Goal: Find specific page/section: Find specific page/section

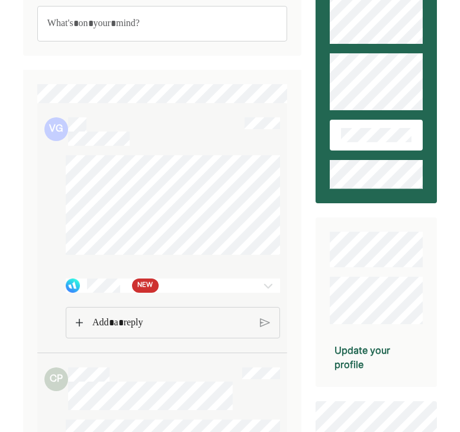
scroll to position [70, 0]
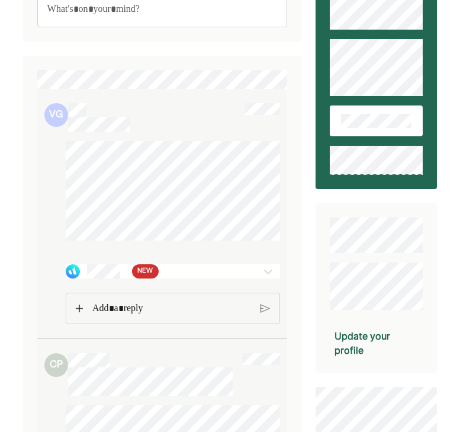
click at [208, 278] on div "NEW" at bounding box center [155, 271] width 178 height 14
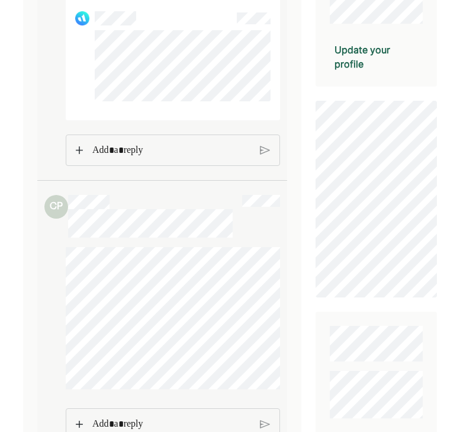
scroll to position [352, 0]
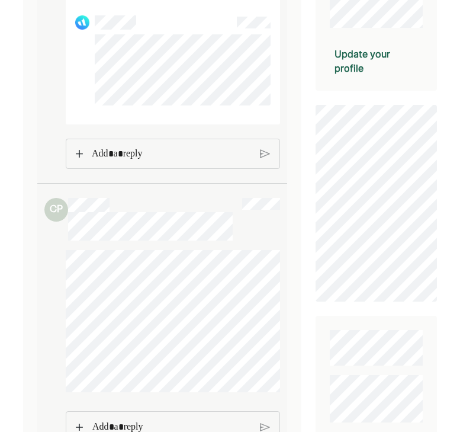
click at [173, 162] on p "Rich Text Editor. Editing area: main" at bounding box center [172, 153] width 160 height 15
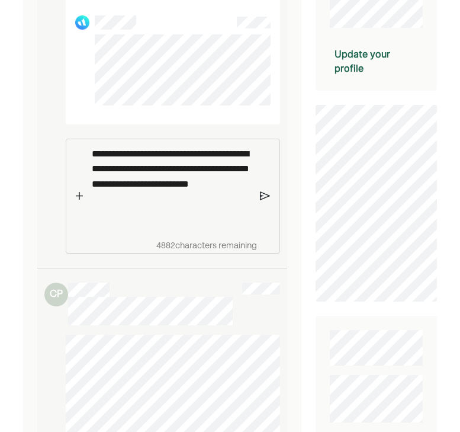
click at [263, 201] on img at bounding box center [264, 196] width 9 height 11
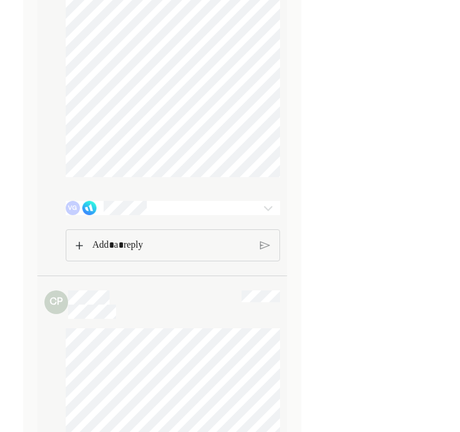
scroll to position [3174, 0]
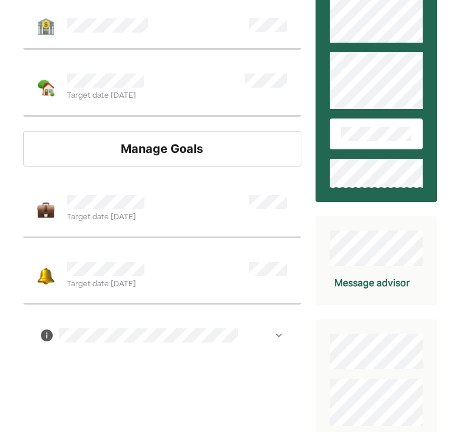
scroll to position [69, 0]
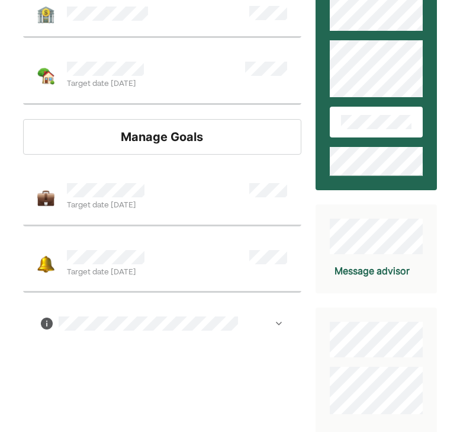
click at [277, 324] on img at bounding box center [278, 323] width 9 height 9
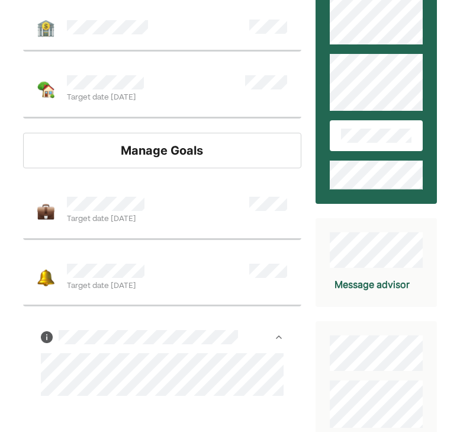
scroll to position [166, 0]
